Goal: Navigation & Orientation: Find specific page/section

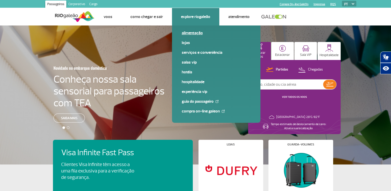
click at [194, 33] on link "Alimentação" at bounding box center [216, 33] width 69 height 6
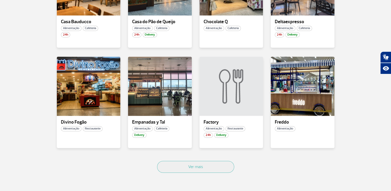
scroll to position [308, 0]
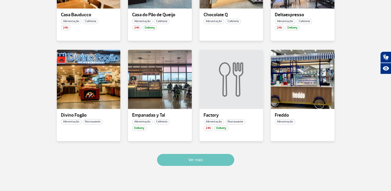
click at [216, 162] on button "Ver mais" at bounding box center [195, 160] width 77 height 12
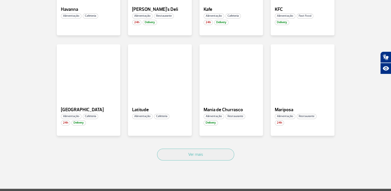
scroll to position [641, 0]
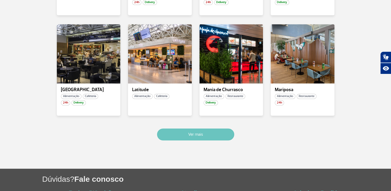
click at [199, 137] on button "Ver mais" at bounding box center [195, 134] width 77 height 12
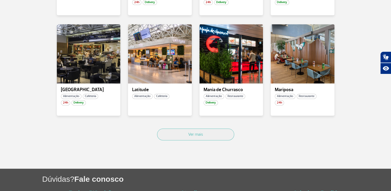
scroll to position [941, 0]
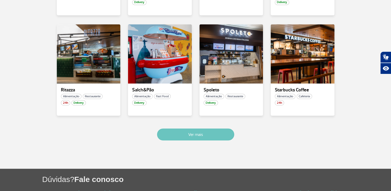
click at [222, 129] on button "Ver mais" at bounding box center [195, 134] width 77 height 12
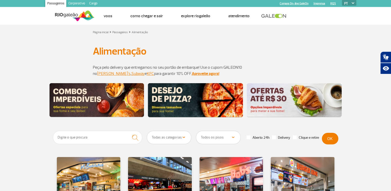
scroll to position [0, 0]
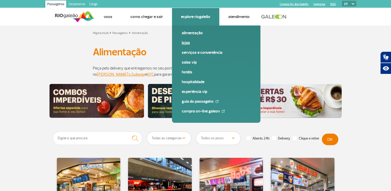
click at [188, 43] on link "Lojas" at bounding box center [216, 43] width 69 height 6
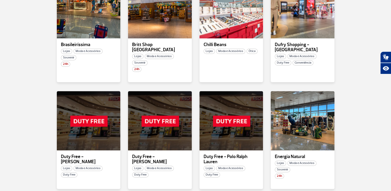
scroll to position [257, 0]
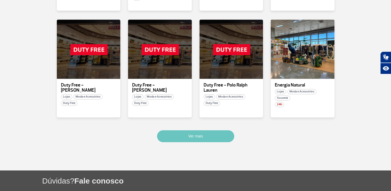
click at [221, 130] on button "Ver mais" at bounding box center [195, 136] width 77 height 12
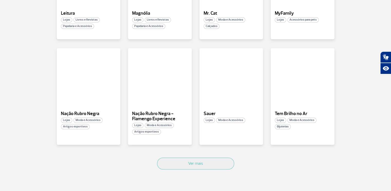
scroll to position [601, 0]
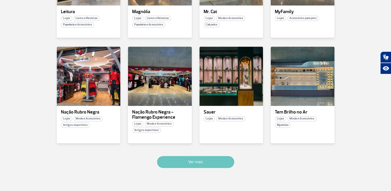
click at [193, 160] on button "Ver mais" at bounding box center [195, 162] width 77 height 12
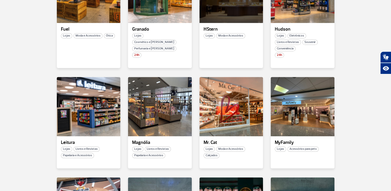
scroll to position [470, 0]
